Goal: Use online tool/utility: Utilize a website feature to perform a specific function

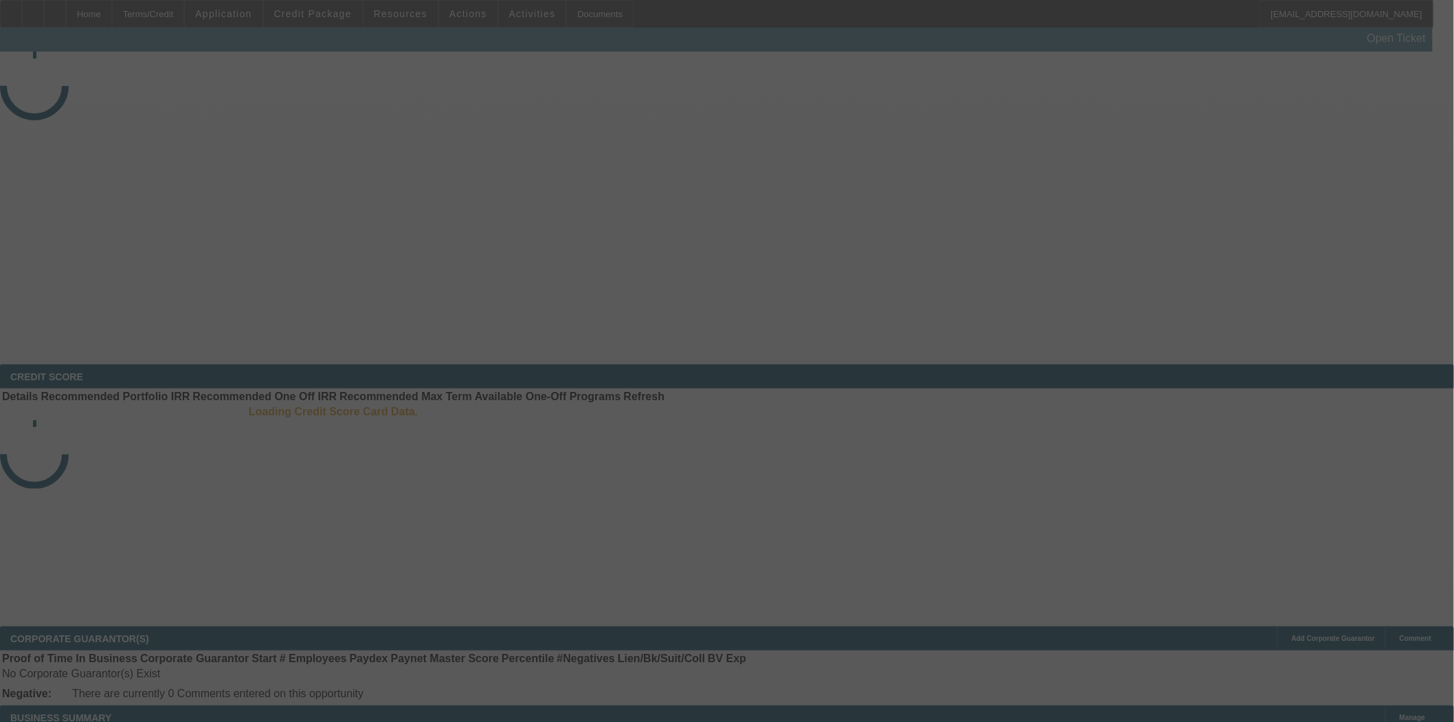
select select "3"
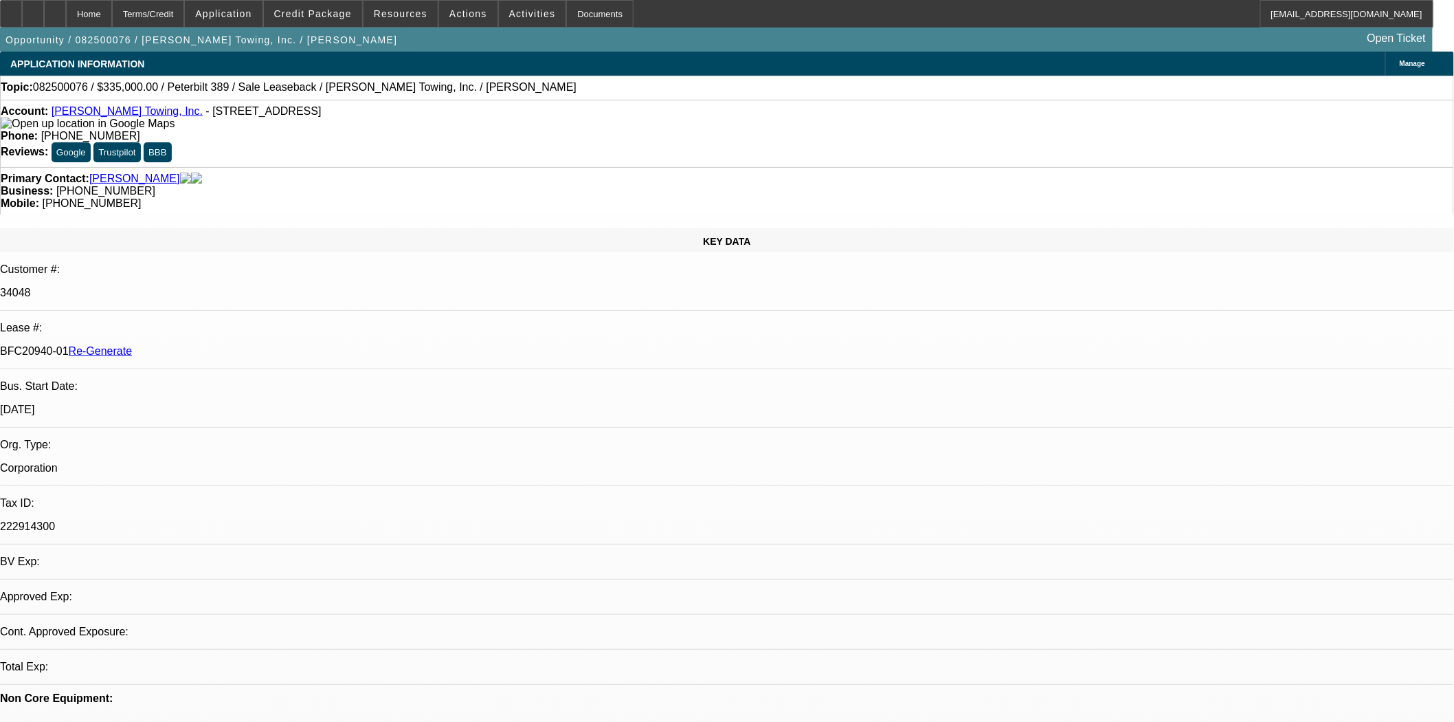
select select "0"
select select "2"
select select "0"
select select "6"
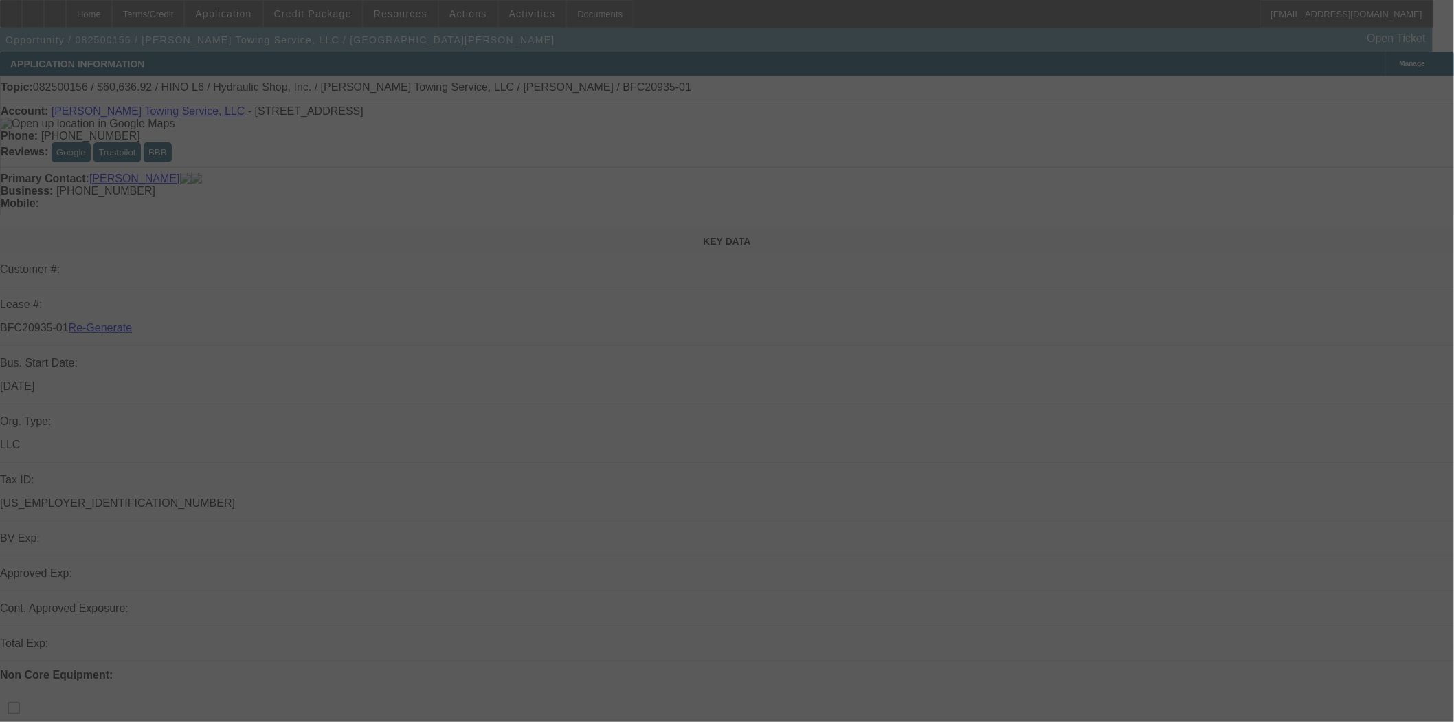
select select "3"
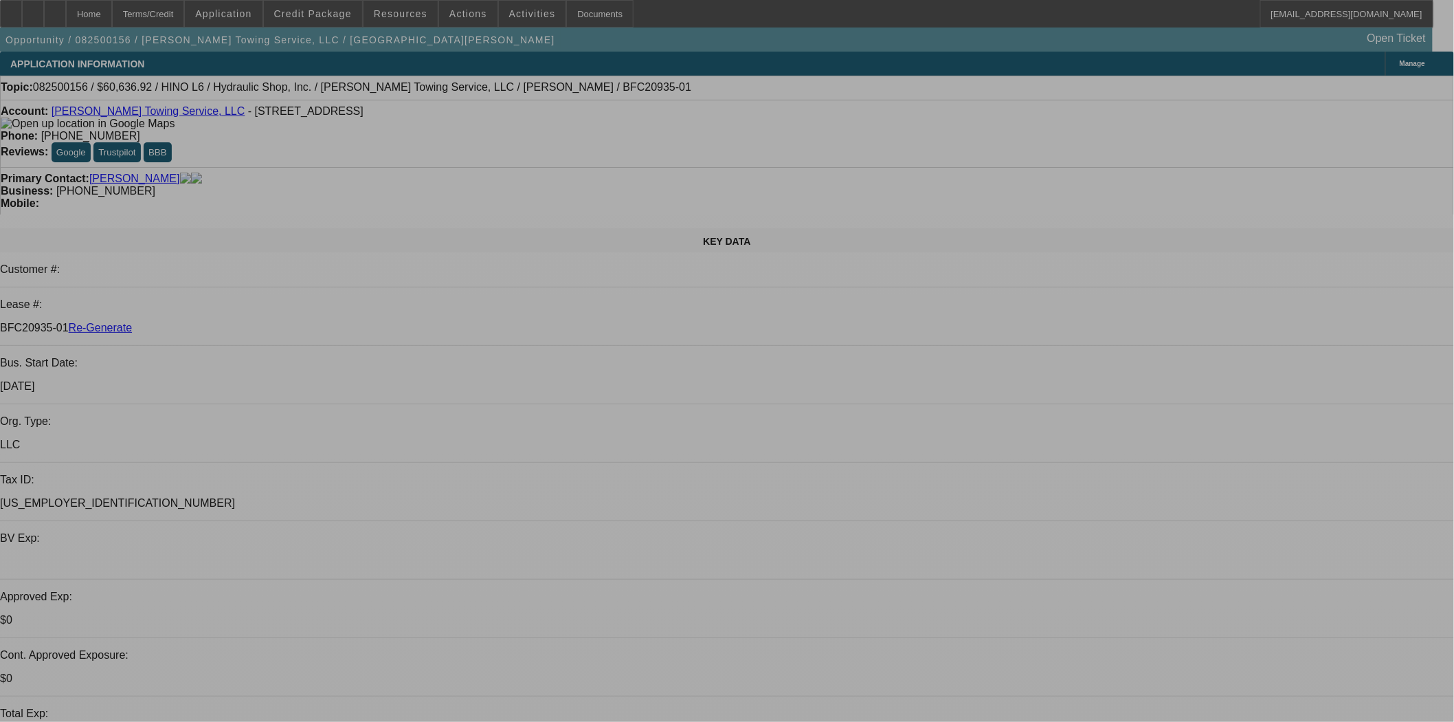
select select "0"
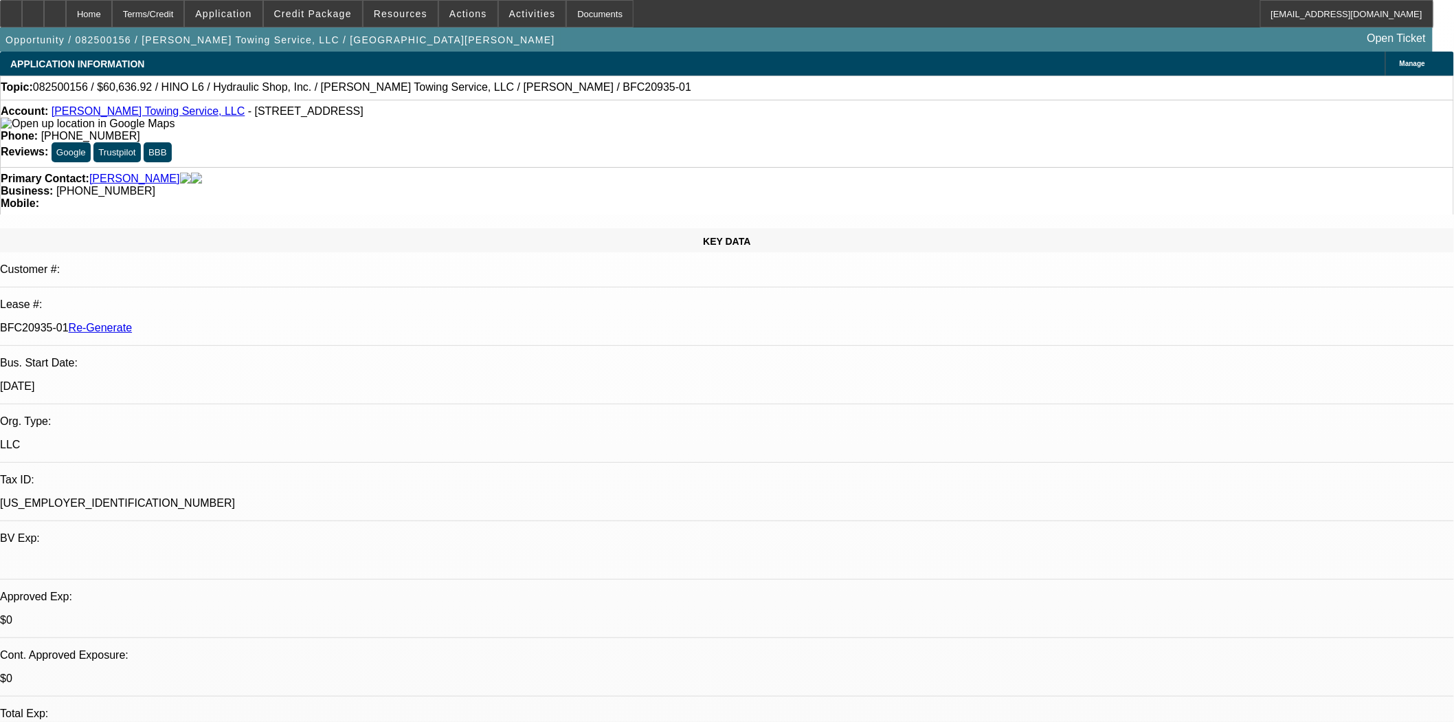
select select "0"
select select "6"
click at [326, 23] on span at bounding box center [313, 13] width 98 height 33
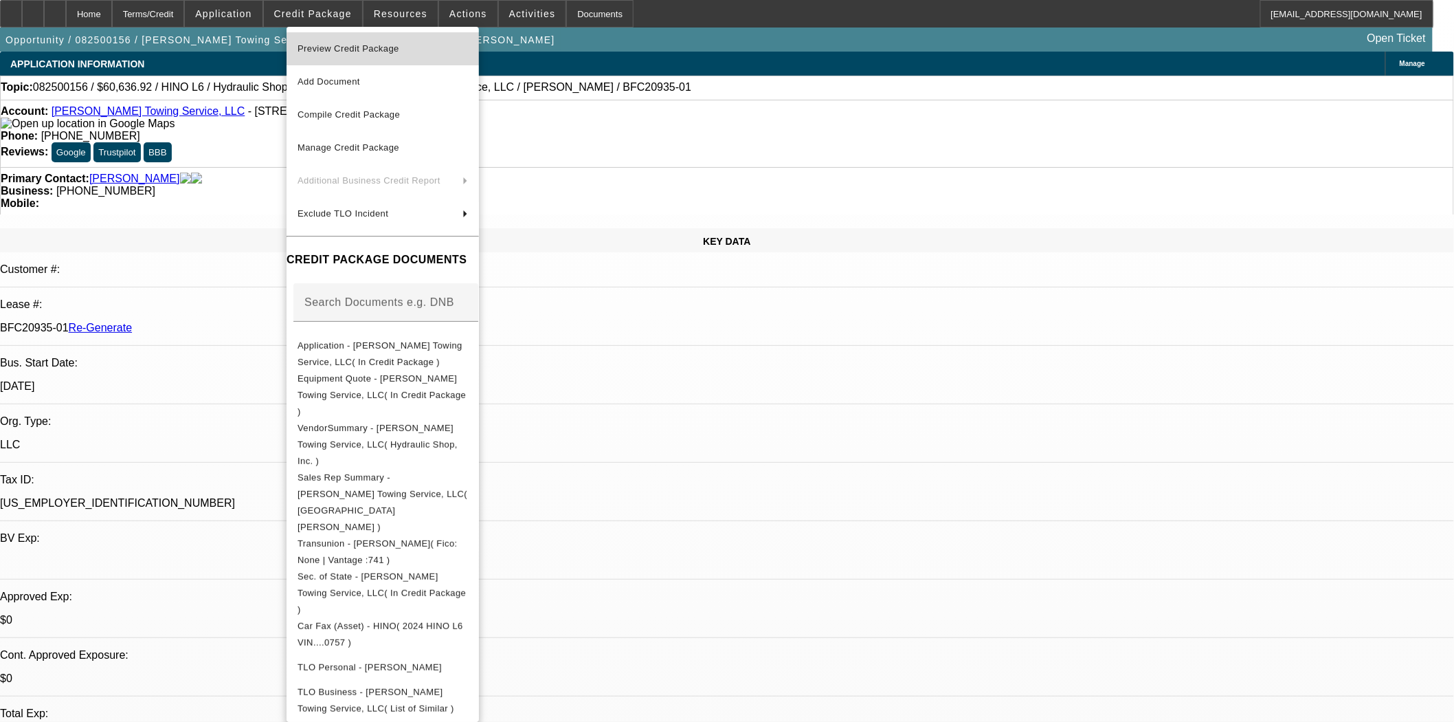
click at [339, 51] on span "Preview Credit Package" at bounding box center [349, 48] width 102 height 10
